Goal: Navigation & Orientation: Understand site structure

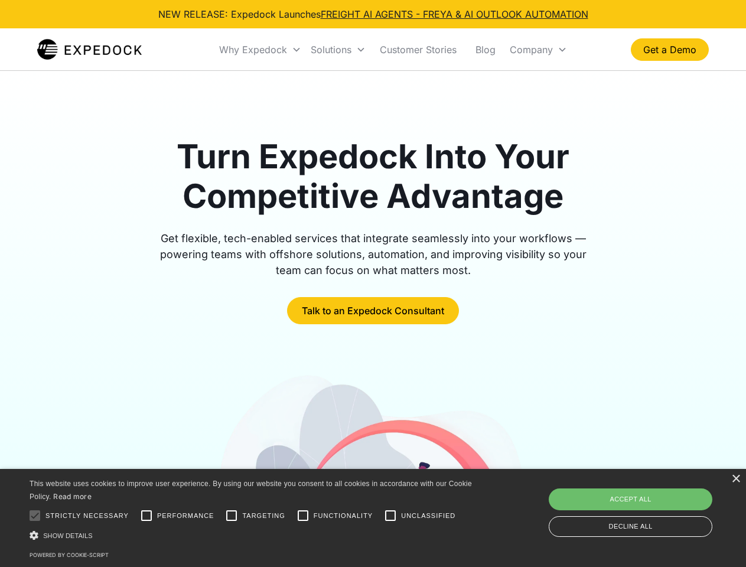
click at [260, 50] on div "Why Expedock" at bounding box center [253, 50] width 68 height 12
click at [338, 50] on div "Solutions" at bounding box center [331, 50] width 41 height 12
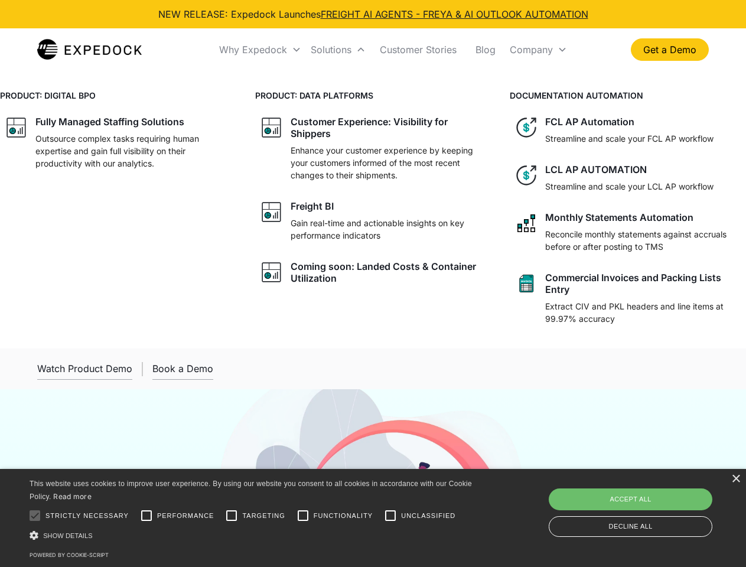
click at [538, 50] on div "Company" at bounding box center [530, 50] width 43 height 12
click at [735, 479] on div "×" at bounding box center [735, 479] width 9 height 9
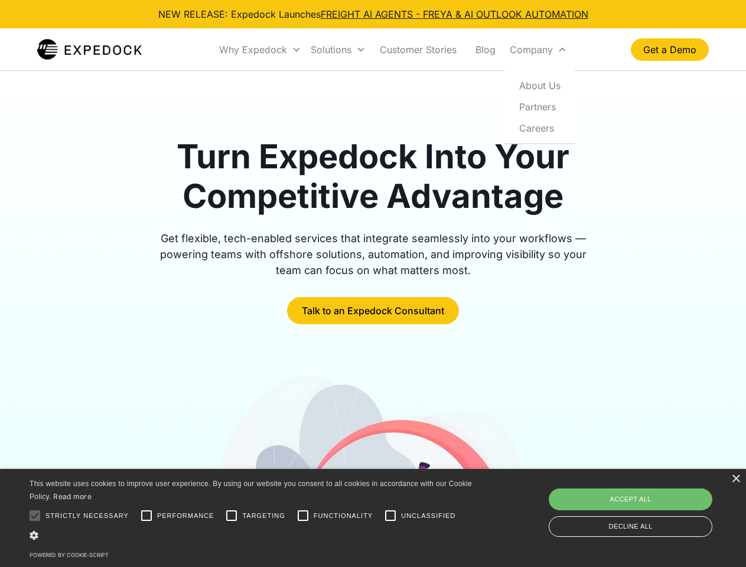
click at [35, 515] on div at bounding box center [35, 516] width 24 height 24
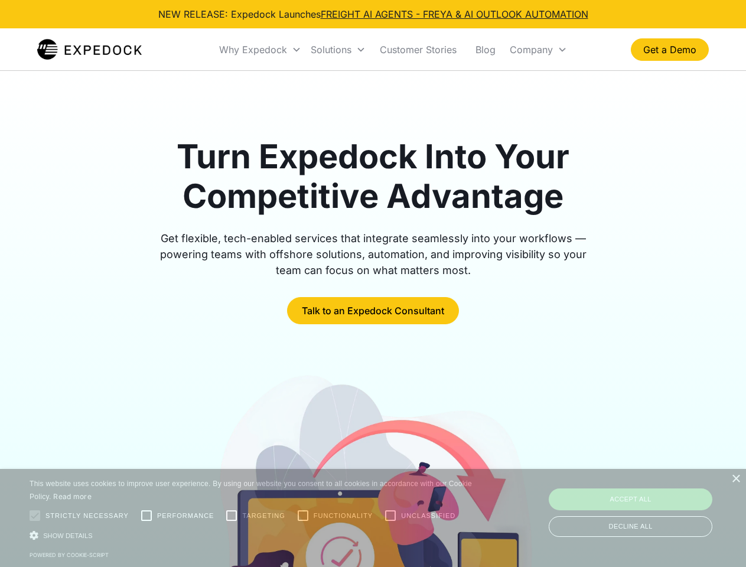
click at [146, 515] on div at bounding box center [372, 530] width 671 height 319
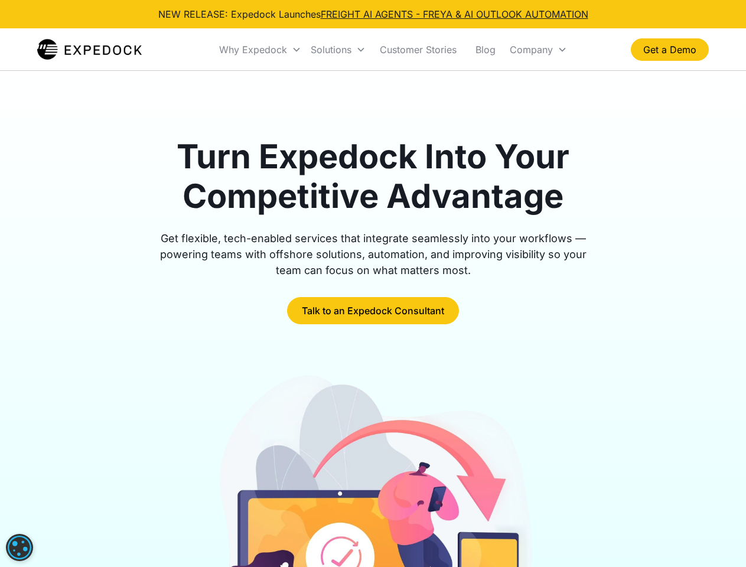
click at [231, 515] on img at bounding box center [372, 530] width 323 height 319
click at [303, 515] on img at bounding box center [372, 530] width 323 height 319
click at [390, 515] on img at bounding box center [372, 530] width 323 height 319
click at [253, 535] on img at bounding box center [372, 530] width 323 height 319
